Goal: Task Accomplishment & Management: Manage account settings

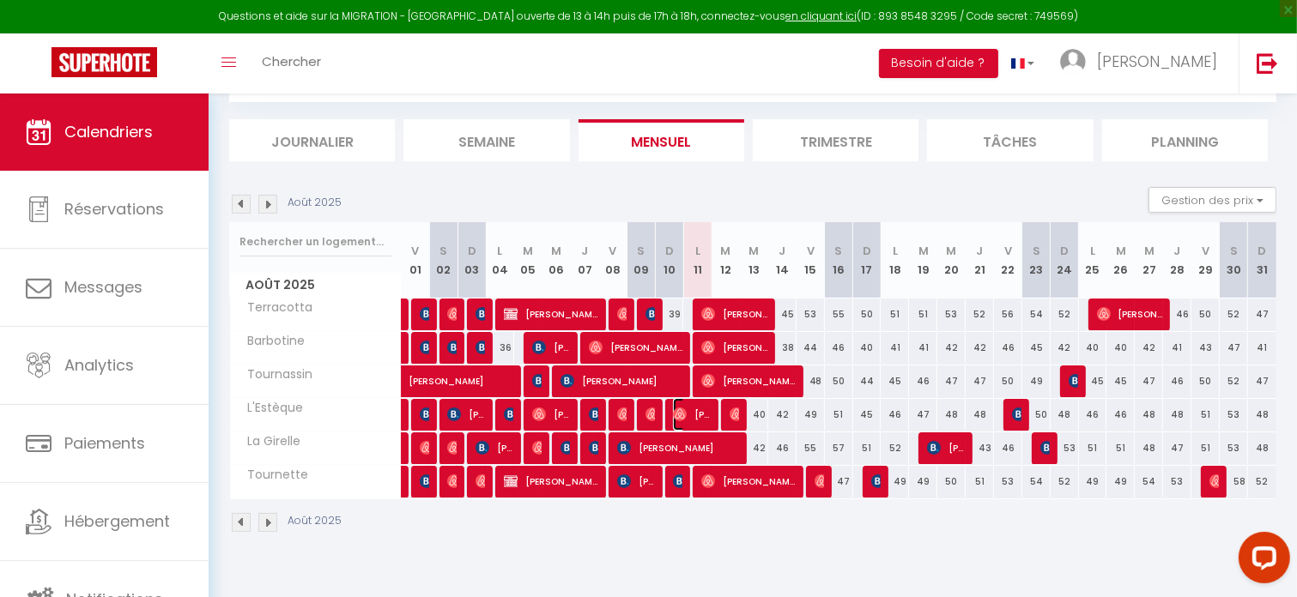
click at [697, 414] on span "[PERSON_NAME]" at bounding box center [692, 414] width 38 height 33
select select "OK"
select select "1"
select select "0"
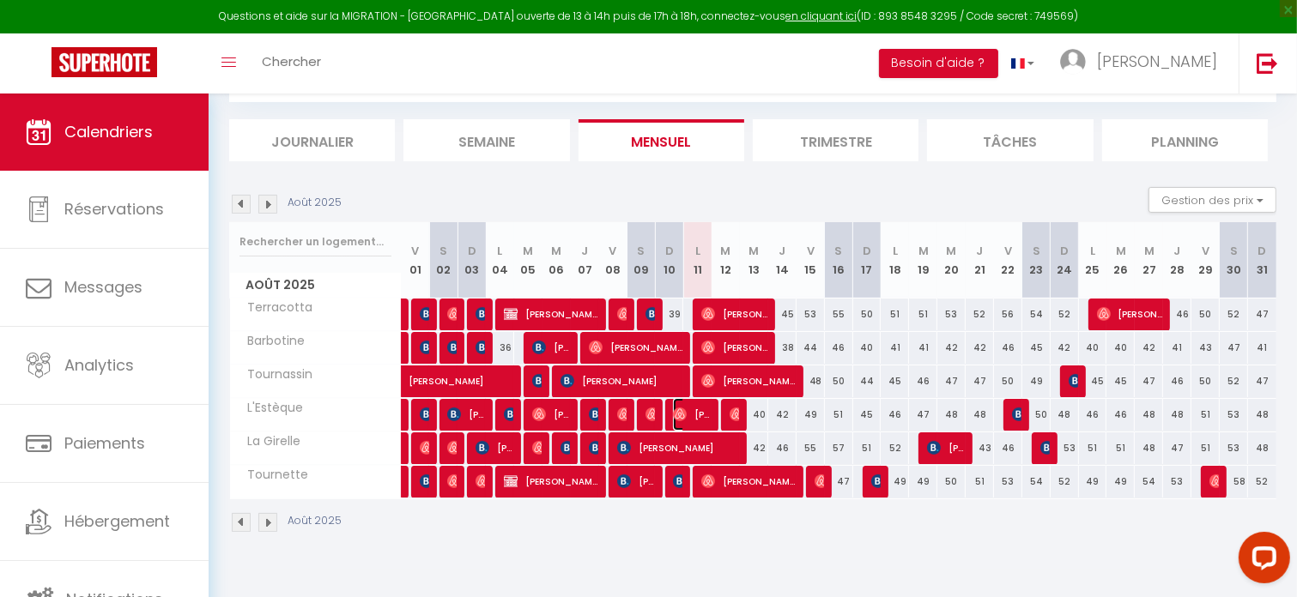
select select "1"
select select
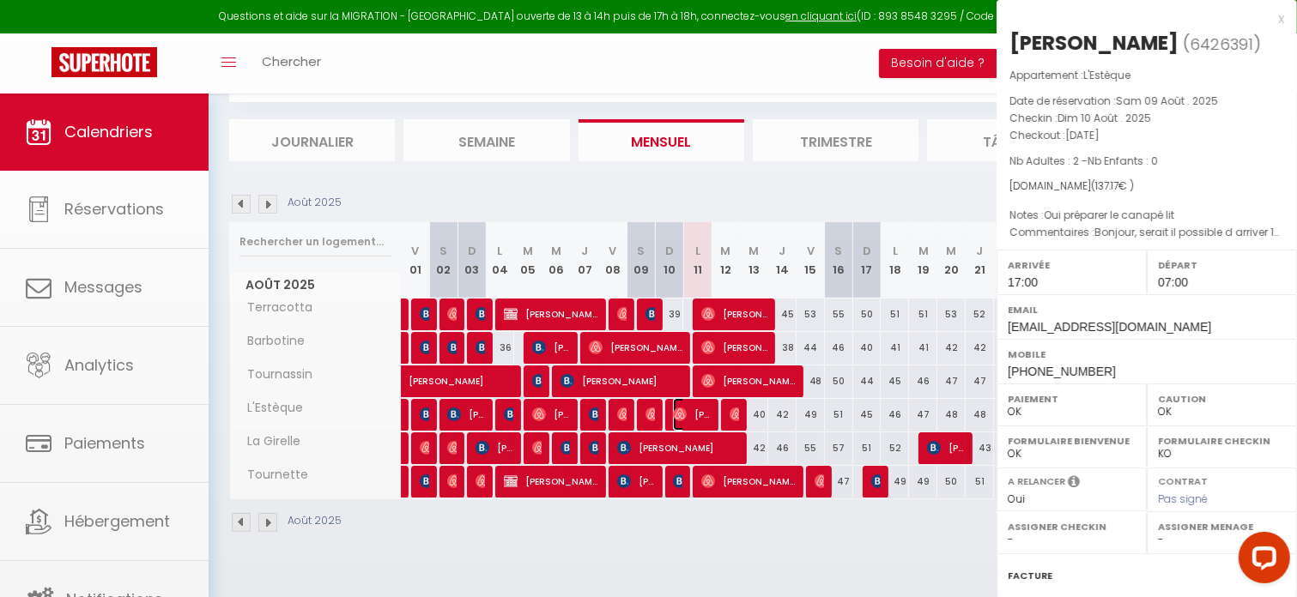
select select "50623"
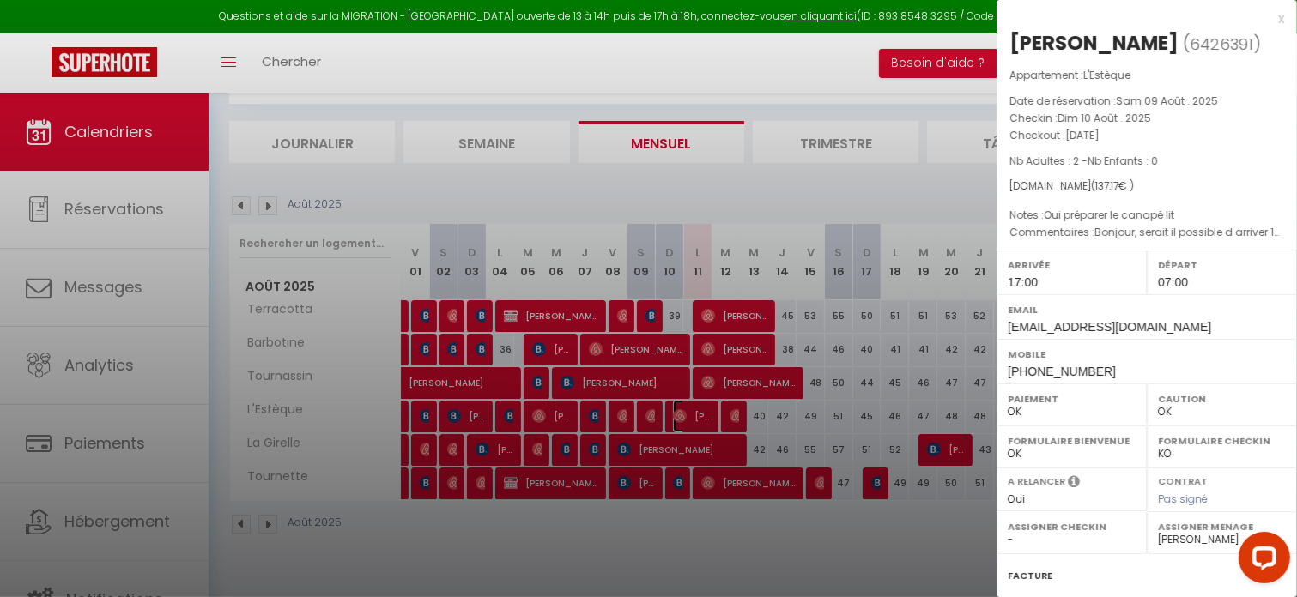
scroll to position [93, 0]
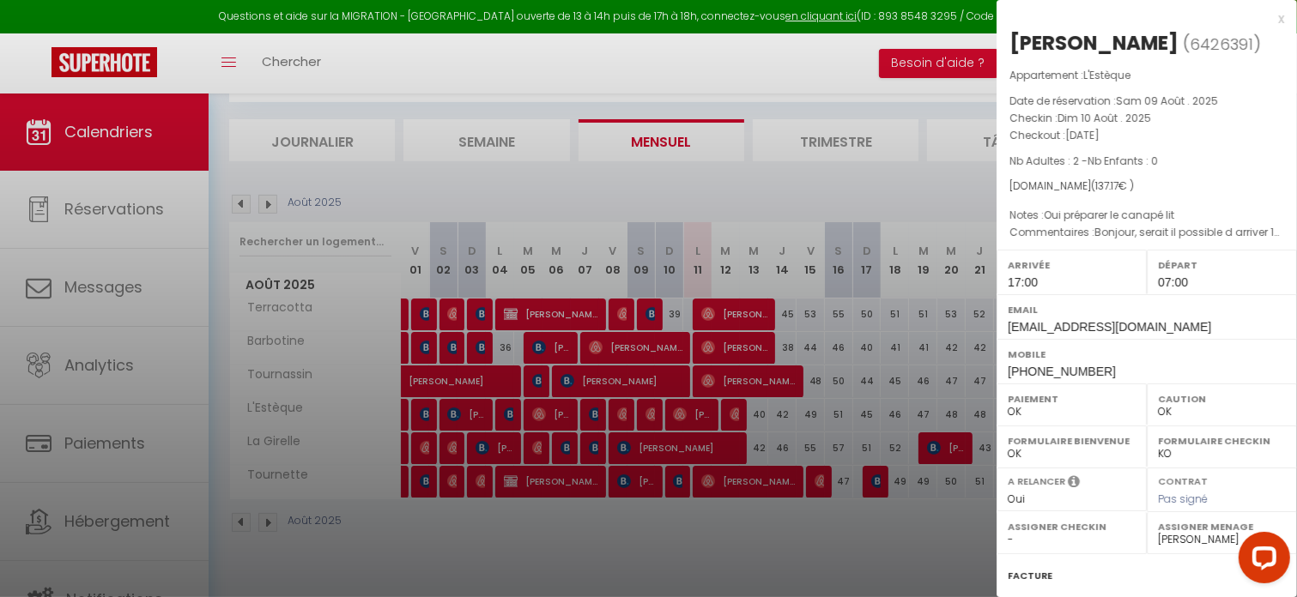
click at [731, 404] on div at bounding box center [648, 298] width 1297 height 597
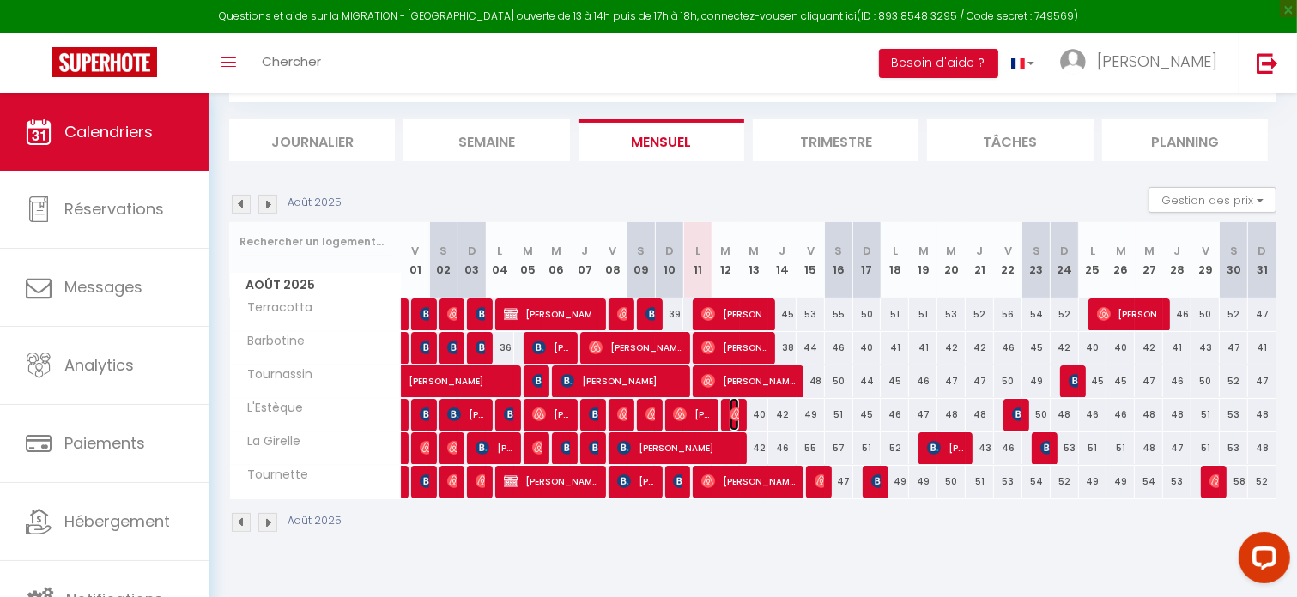
click at [733, 410] on img at bounding box center [736, 415] width 14 height 14
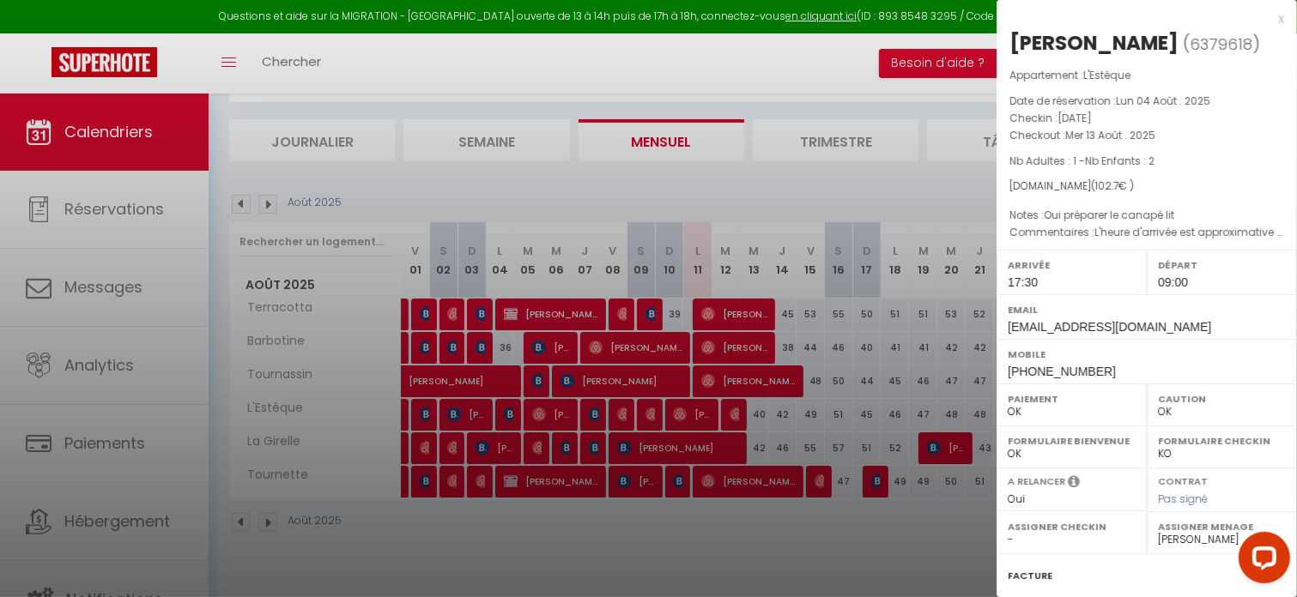
click at [1269, 20] on div "x" at bounding box center [1139, 19] width 287 height 21
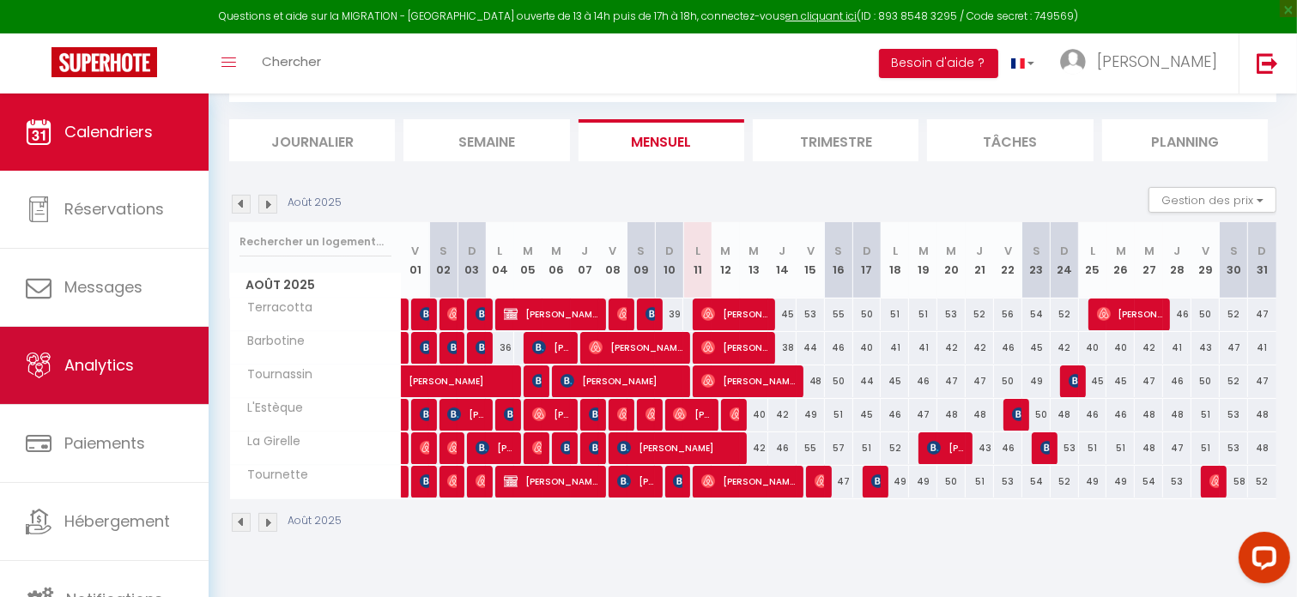
click at [97, 370] on span "Analytics" at bounding box center [99, 364] width 70 height 21
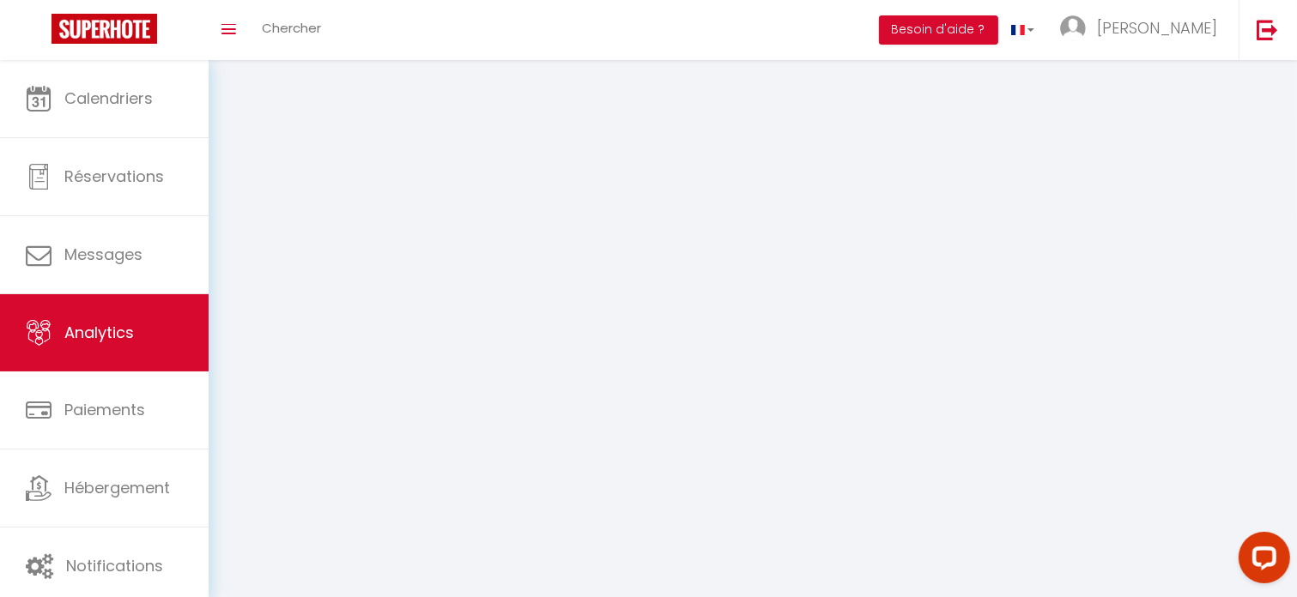
select select "2025"
select select "8"
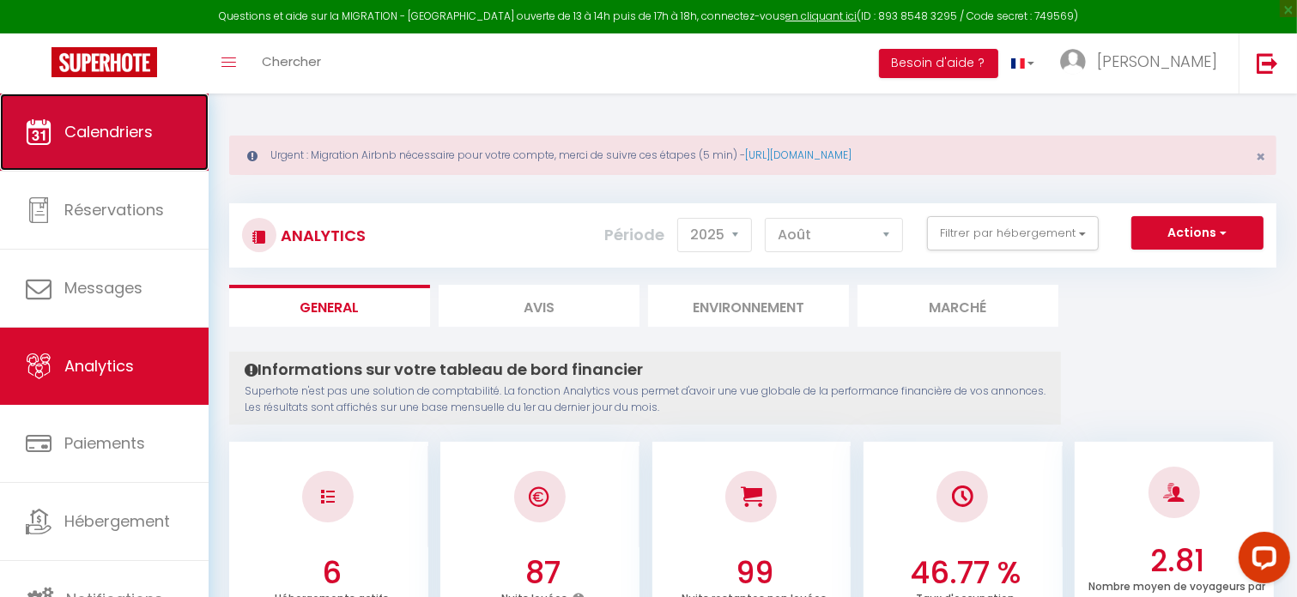
click at [117, 140] on span "Calendriers" at bounding box center [108, 131] width 88 height 21
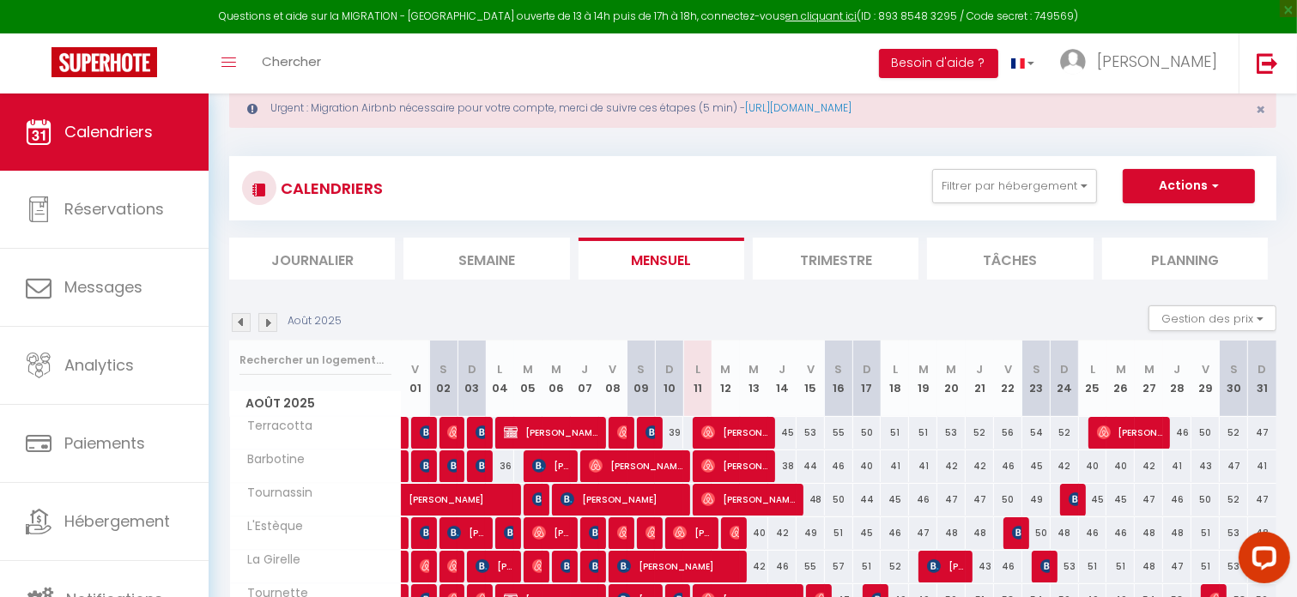
scroll to position [136, 0]
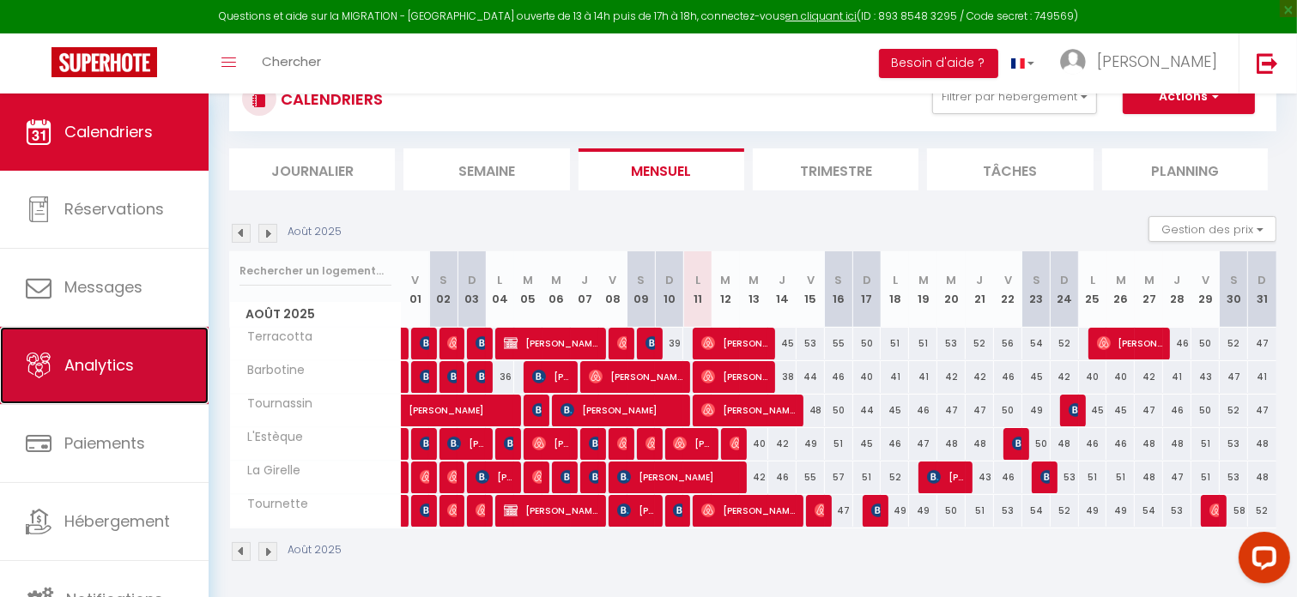
click at [54, 353] on link "Analytics" at bounding box center [104, 365] width 209 height 77
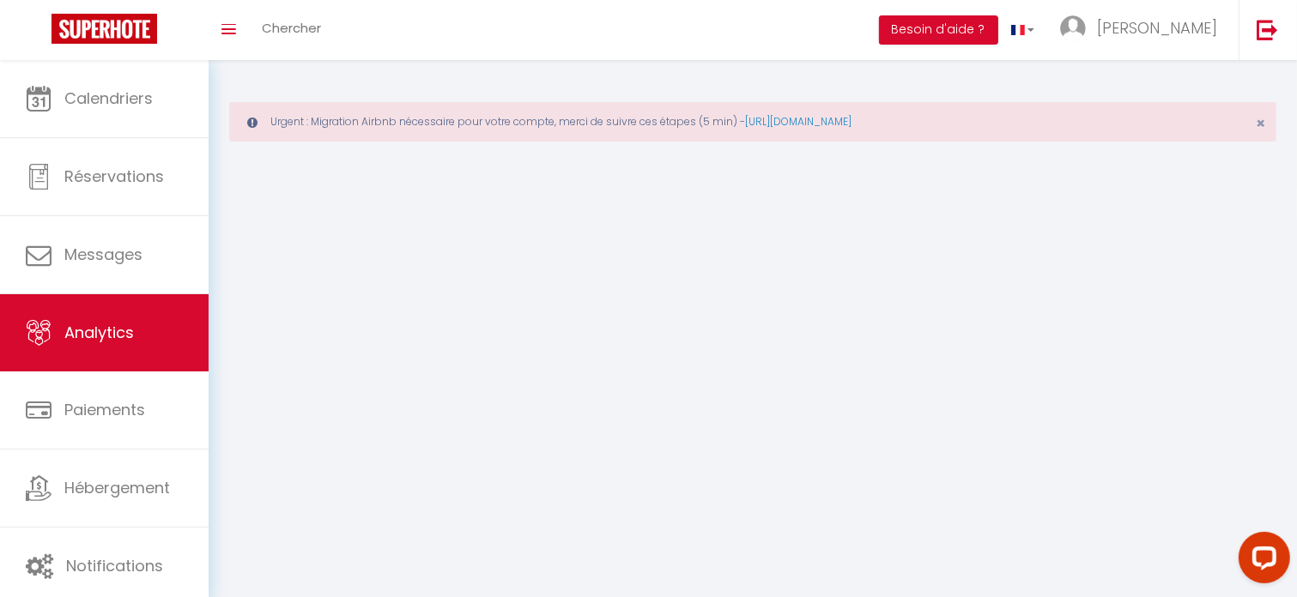
select select "2025"
select select "8"
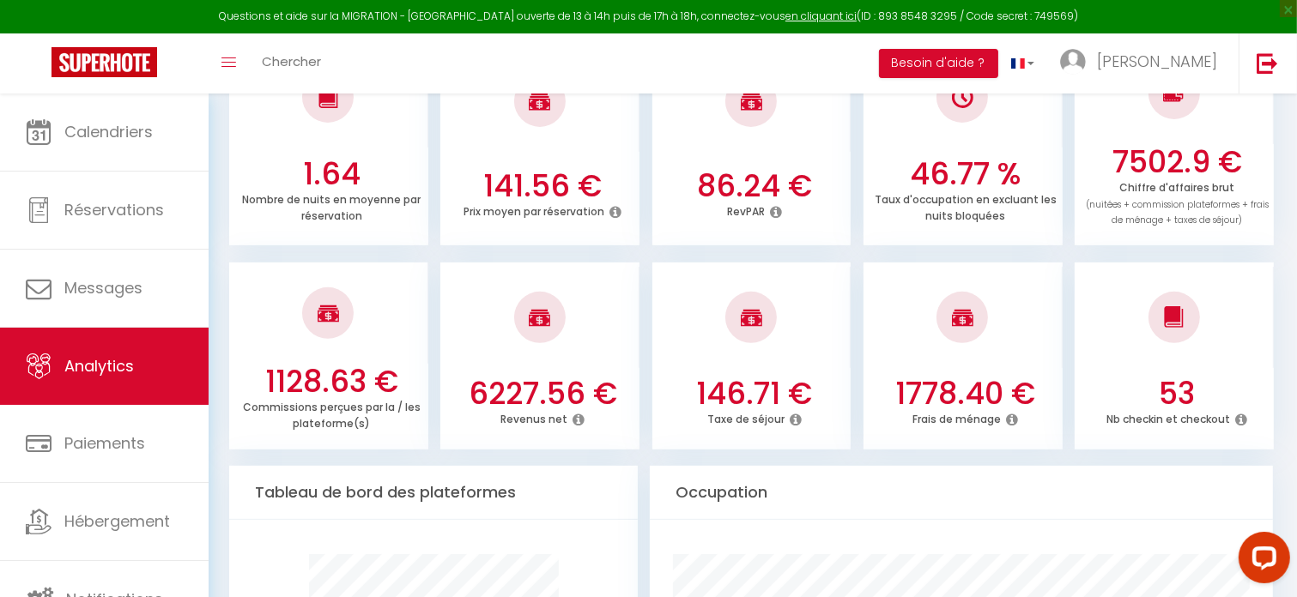
scroll to position [601, 0]
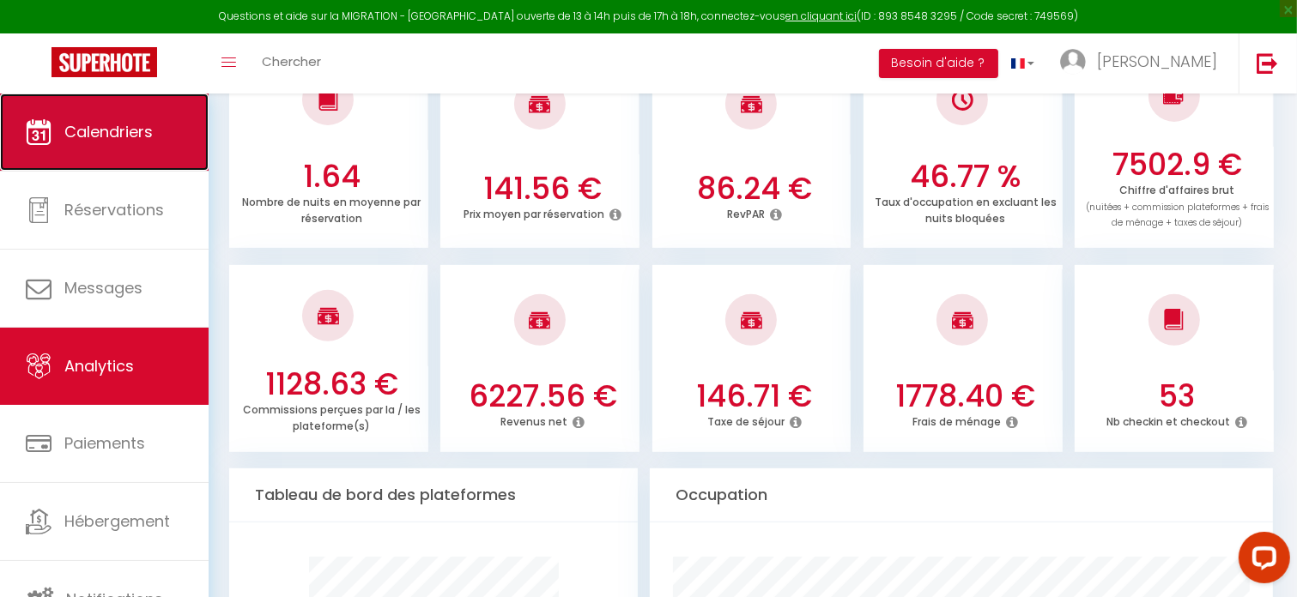
click at [100, 133] on span "Calendriers" at bounding box center [108, 131] width 88 height 21
